Goal: Task Accomplishment & Management: Complete application form

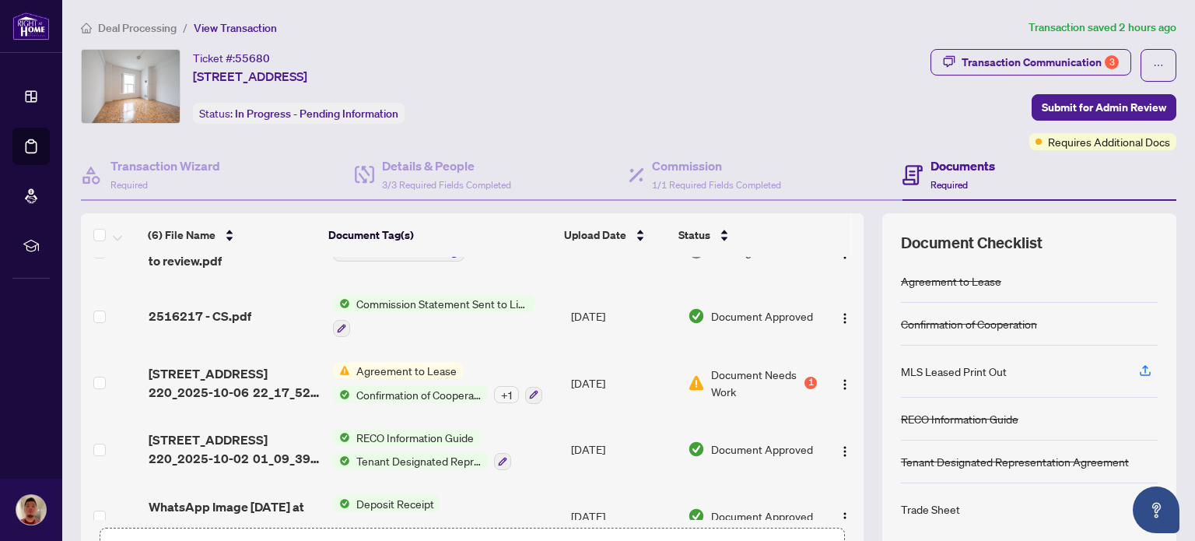
scroll to position [131, 0]
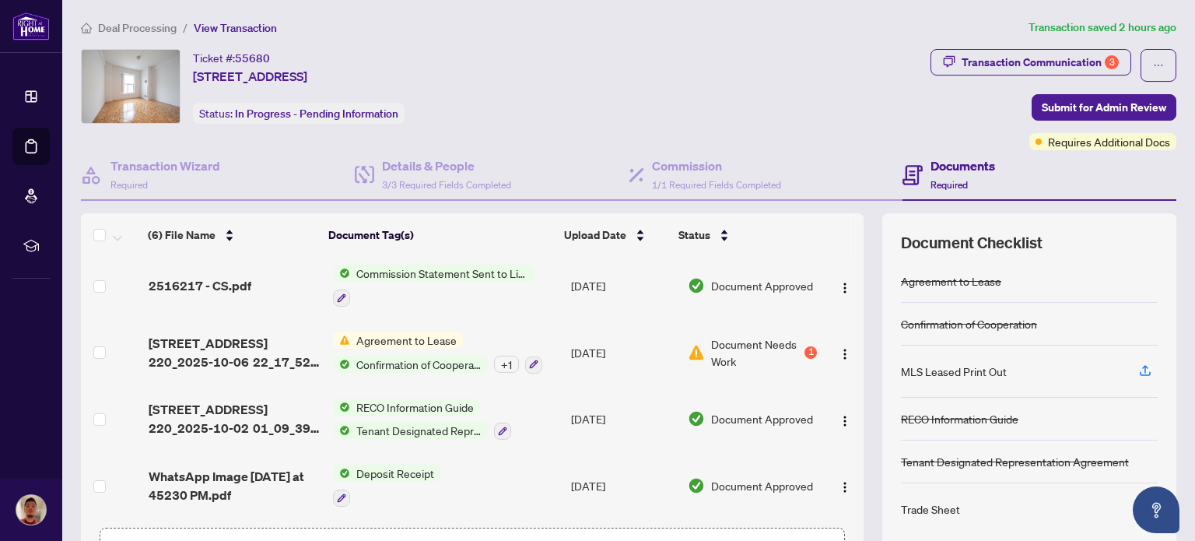
click at [723, 356] on span "Document Needs Work" at bounding box center [756, 352] width 91 height 34
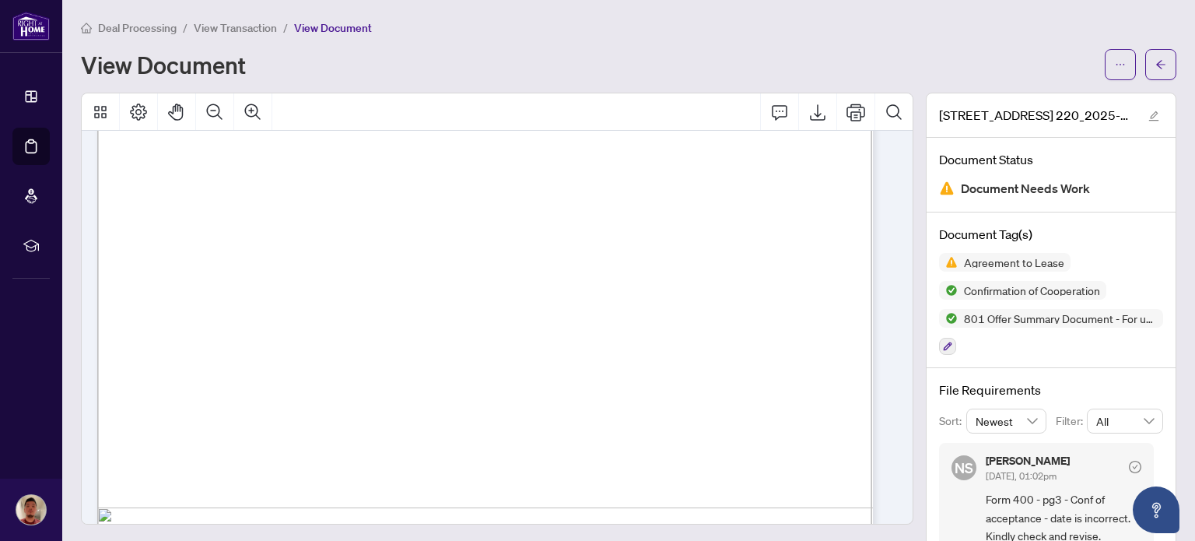
scroll to position [8878, 0]
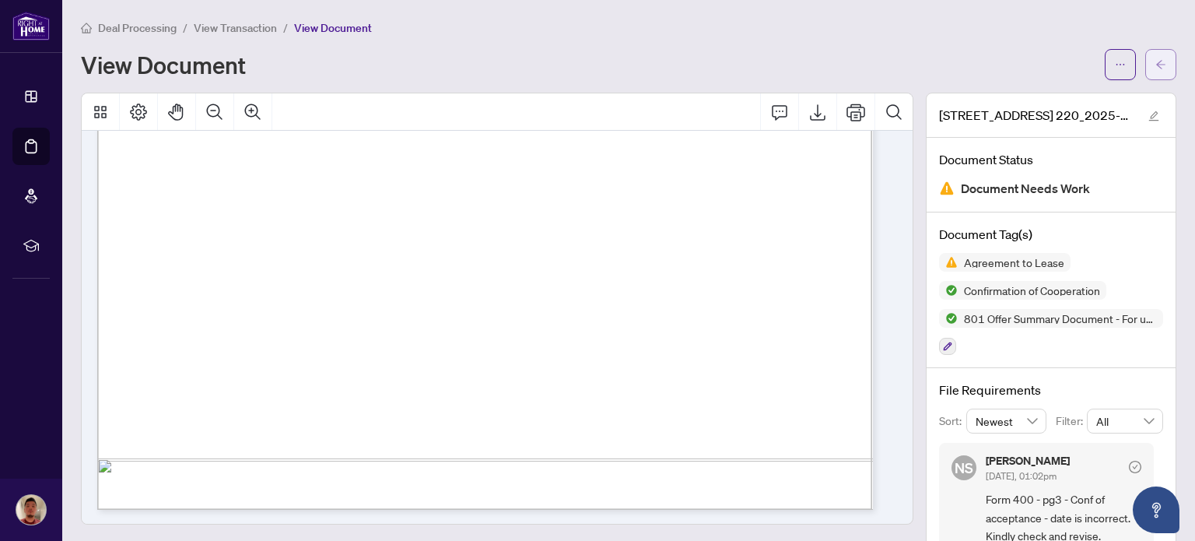
click at [1155, 68] on icon "arrow-left" at bounding box center [1160, 64] width 11 height 11
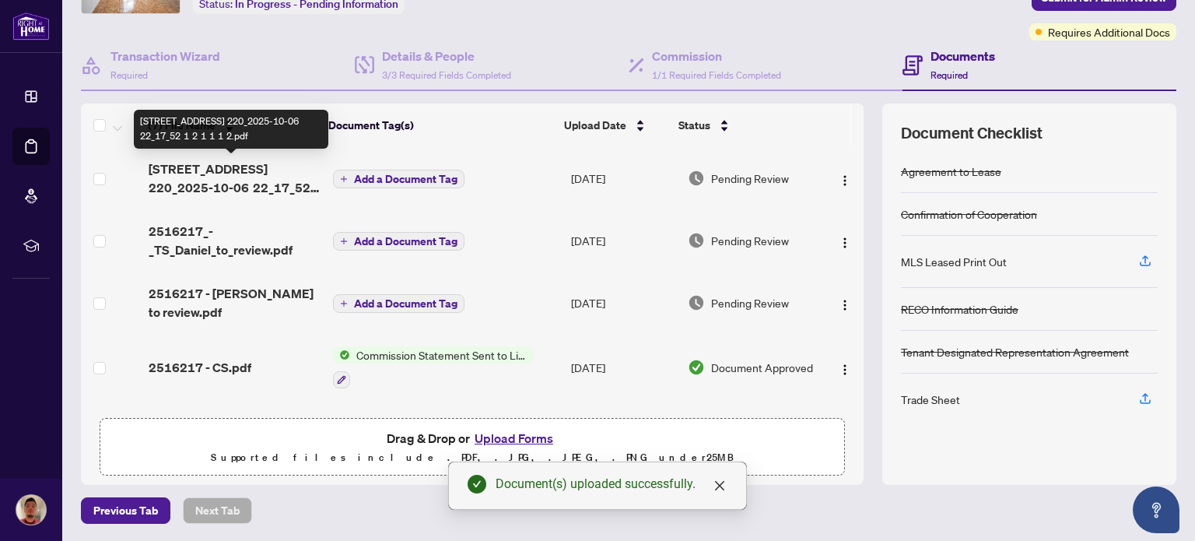
click at [229, 180] on span "[STREET_ADDRESS] 220_2025-10-06 22_17_52 1 2 1 1 1 2.pdf" at bounding box center [234, 177] width 171 height 37
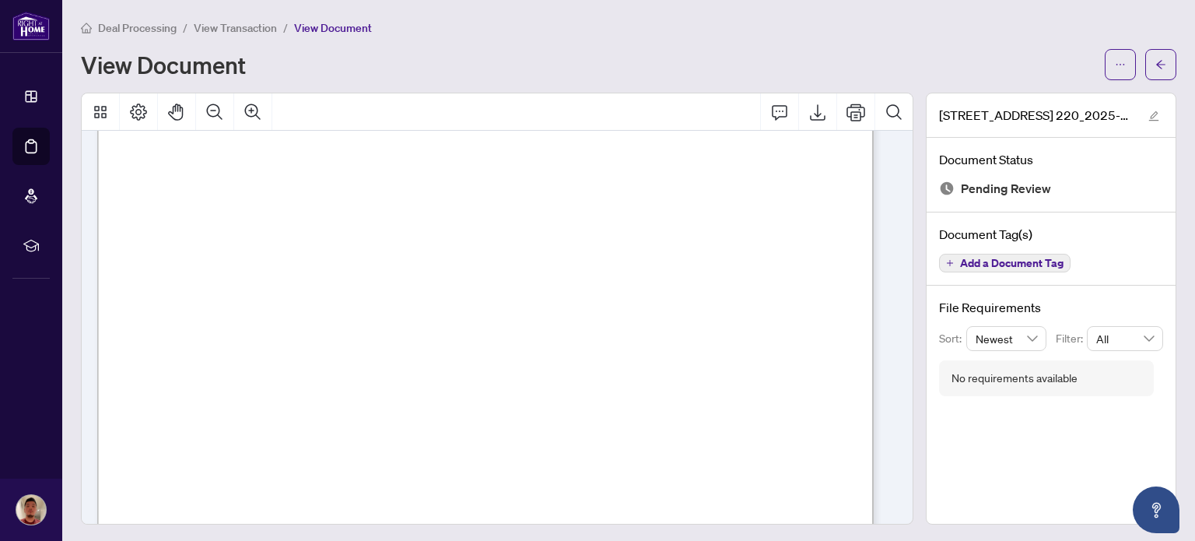
scroll to position [5442, 0]
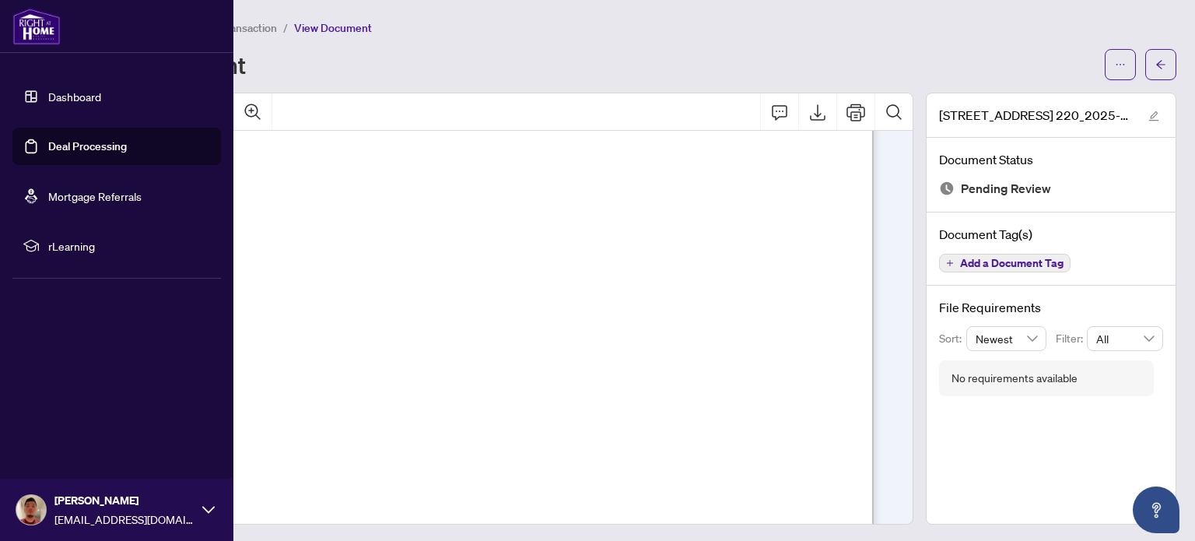
click at [68, 100] on link "Dashboard" at bounding box center [74, 96] width 53 height 14
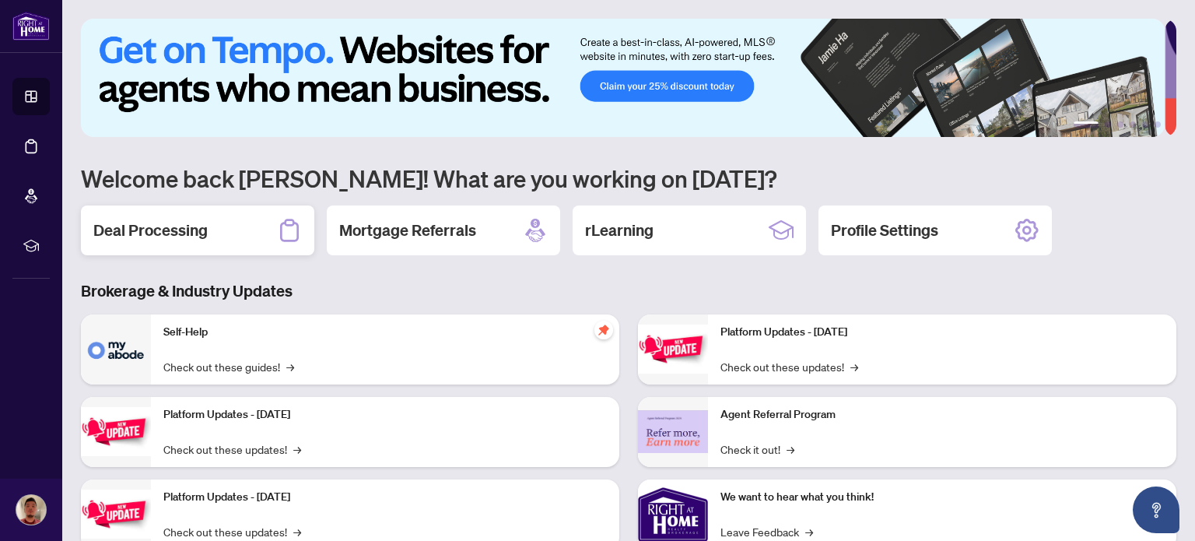
click at [215, 229] on div "Deal Processing" at bounding box center [197, 230] width 233 height 50
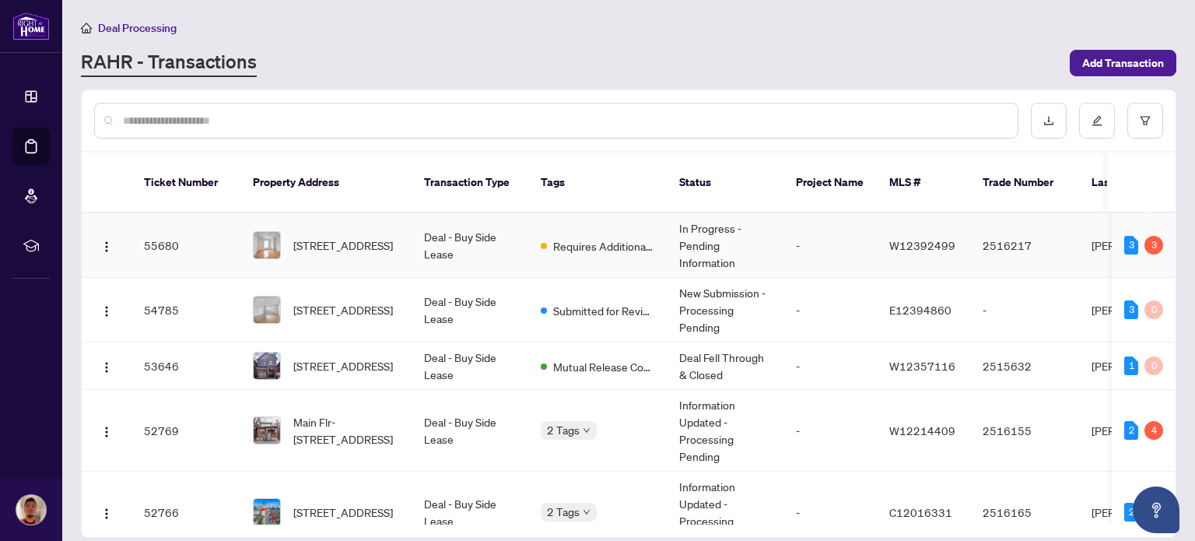
click at [447, 229] on td "Deal - Buy Side Lease" at bounding box center [470, 245] width 117 height 65
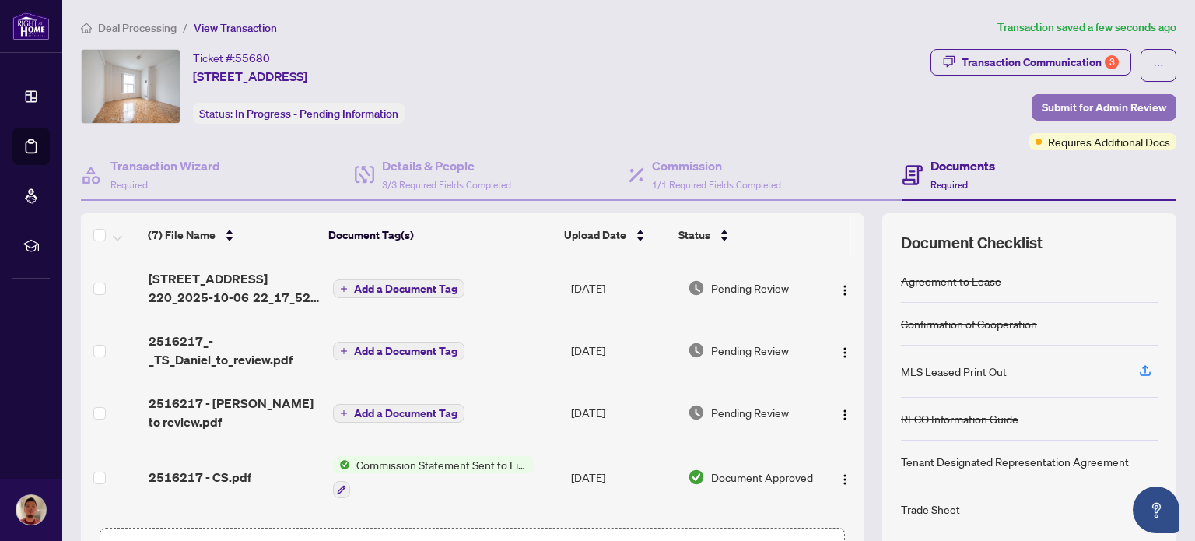
click at [1064, 107] on span "Submit for Admin Review" at bounding box center [1104, 107] width 124 height 25
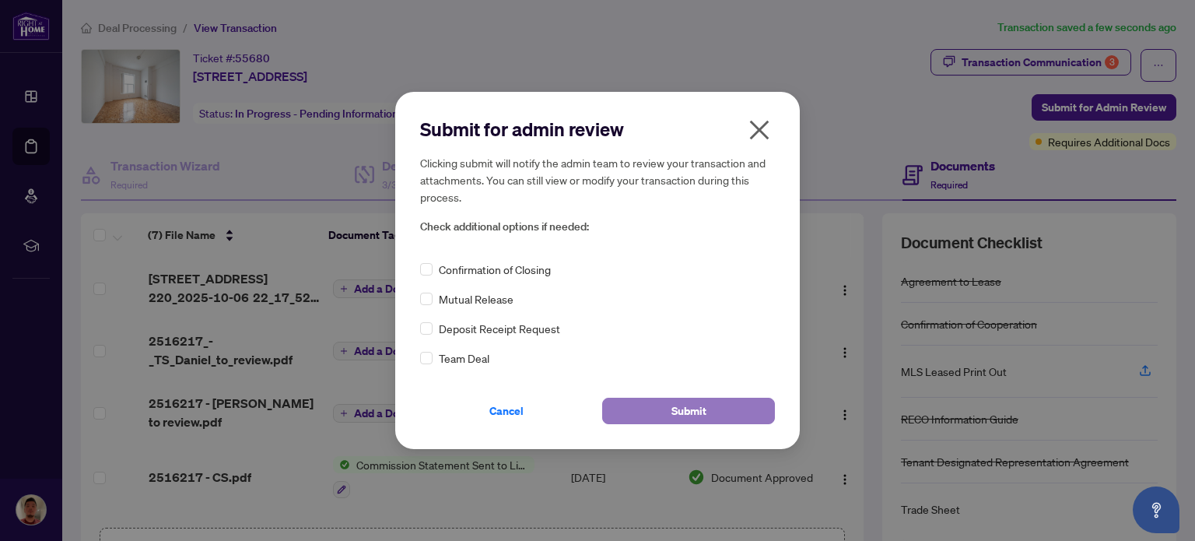
click at [669, 412] on button "Submit" at bounding box center [688, 411] width 173 height 26
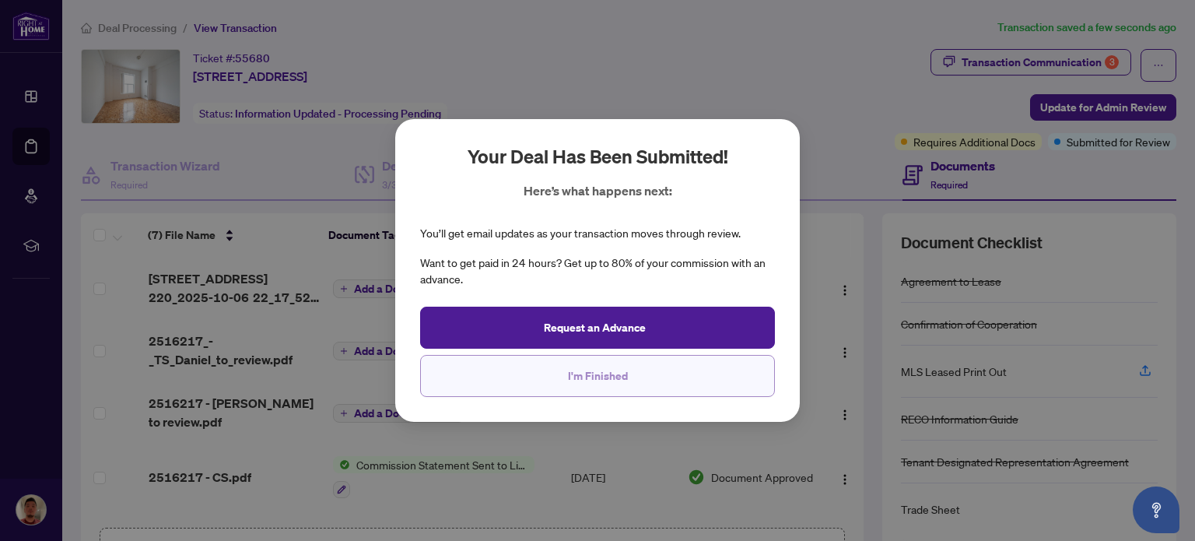
click at [580, 378] on span "I'm Finished" at bounding box center [598, 375] width 60 height 25
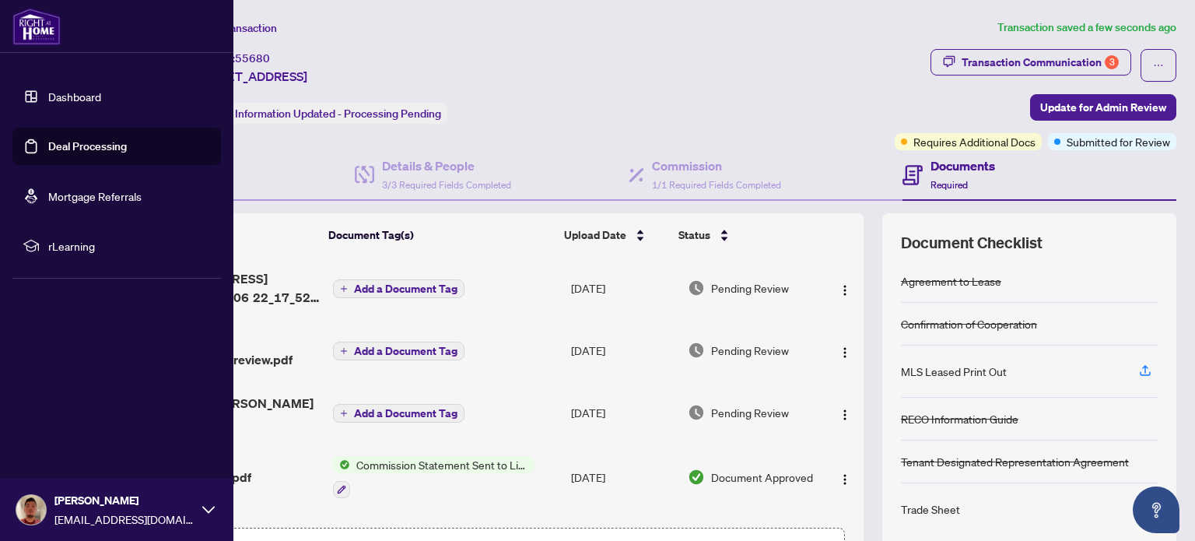
click at [58, 96] on link "Dashboard" at bounding box center [74, 96] width 53 height 14
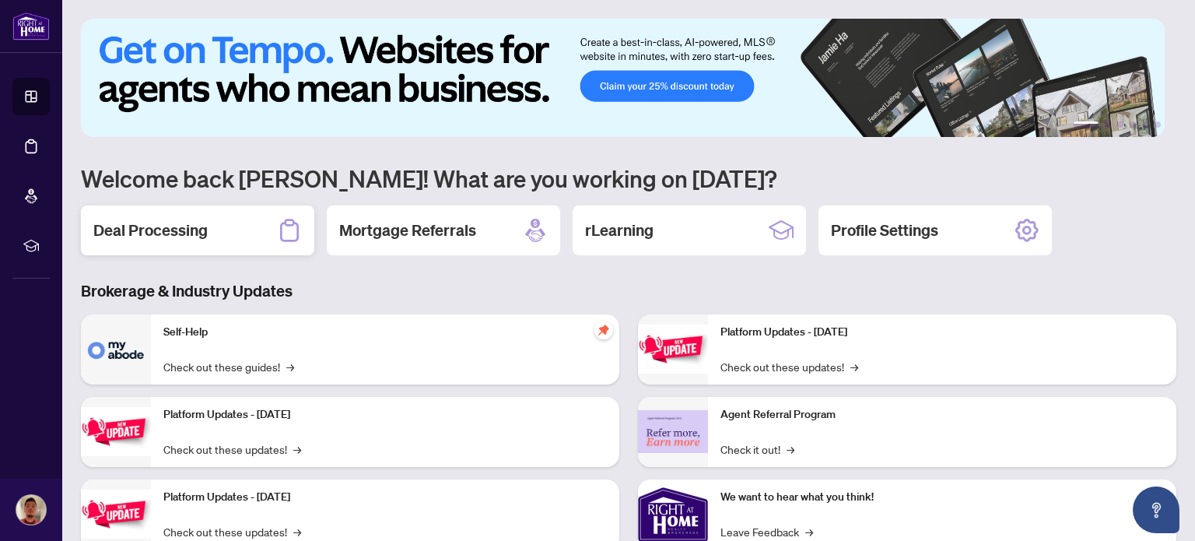
click at [233, 239] on div "Deal Processing" at bounding box center [197, 230] width 233 height 50
